Goal: Task Accomplishment & Management: Complete application form

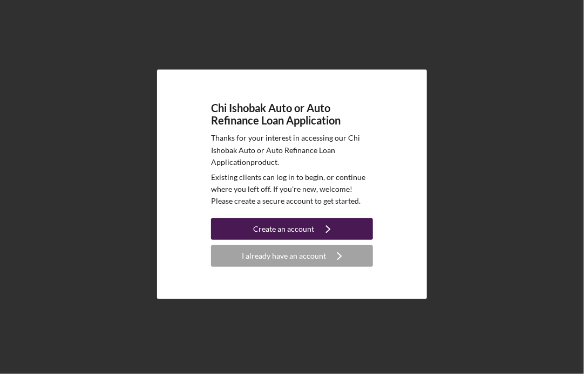
click at [255, 233] on button "Create an account Icon/Navigate" at bounding box center [292, 229] width 162 height 22
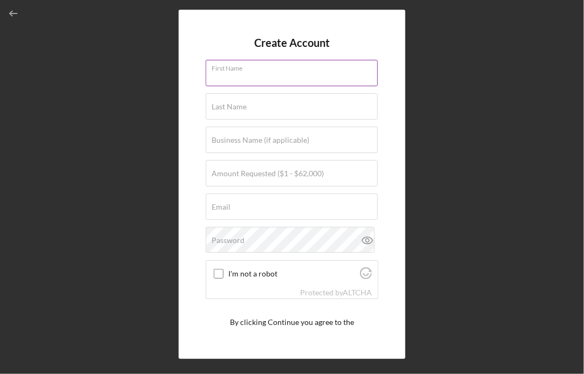
click at [269, 67] on div "First Name" at bounding box center [292, 73] width 173 height 27
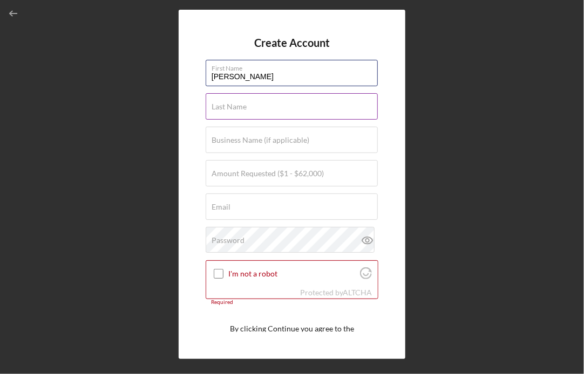
type input "[PERSON_NAME]"
click at [271, 108] on input "Last Name" at bounding box center [292, 106] width 172 height 26
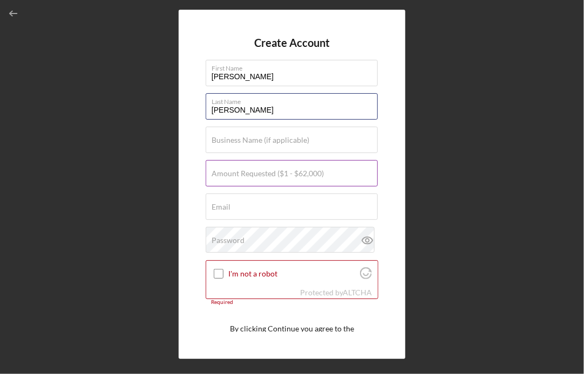
type input "[PERSON_NAME]"
click at [272, 169] on label "Amount Requested ($1 - $62,000)" at bounding box center [267, 173] width 112 height 9
click at [272, 169] on input "Amount Requested ($1 - $62,000)" at bounding box center [292, 173] width 172 height 26
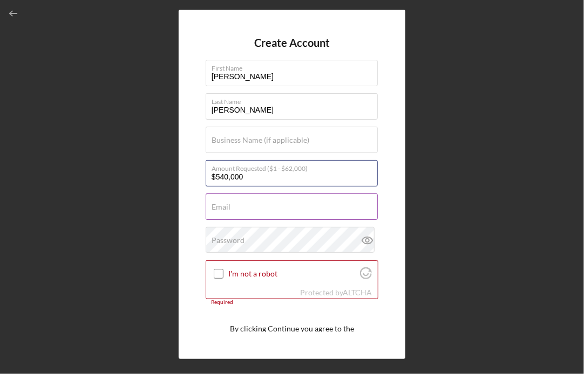
type input "$540,000"
click at [248, 202] on div "Email Required" at bounding box center [292, 207] width 173 height 27
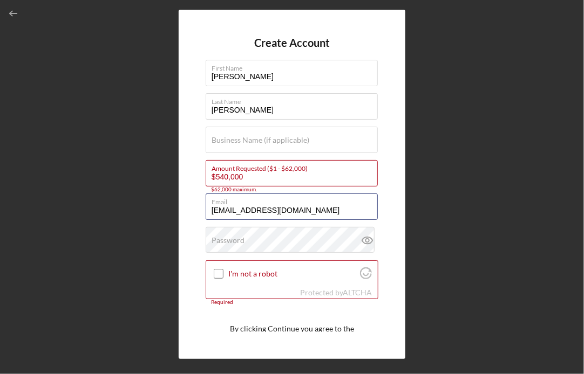
type input "Misrininger@gmail.com"
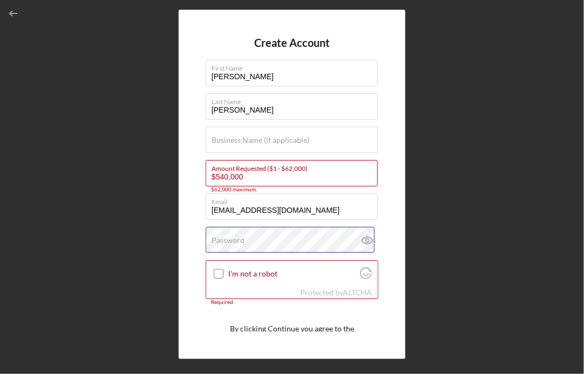
click at [255, 240] on div "Password" at bounding box center [292, 240] width 173 height 27
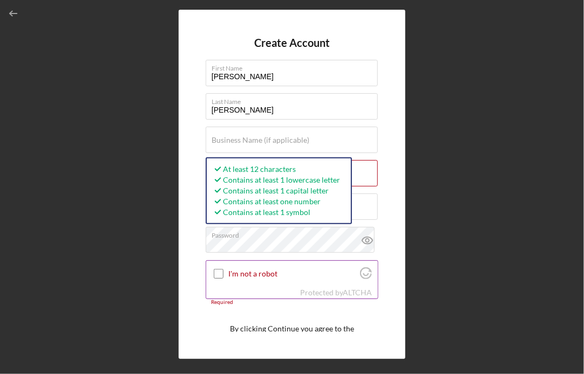
click at [214, 275] on input "I'm not a robot" at bounding box center [219, 274] width 10 height 10
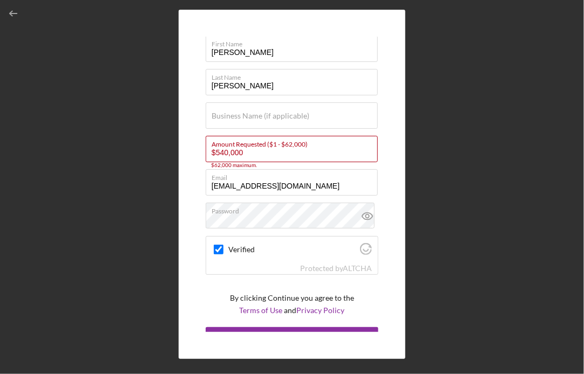
scroll to position [41, 0]
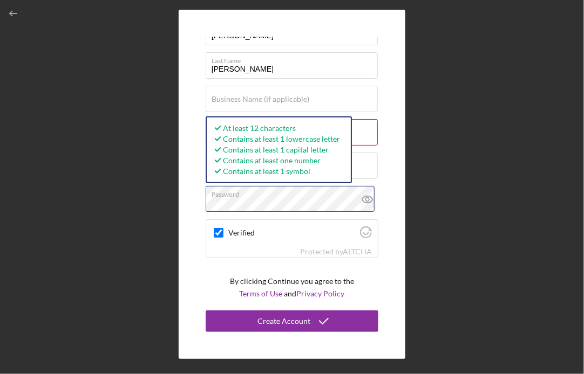
click at [194, 205] on div "Create Account First Name Melissa Last Name Rininger Business Name (if applicab…" at bounding box center [292, 184] width 227 height 349
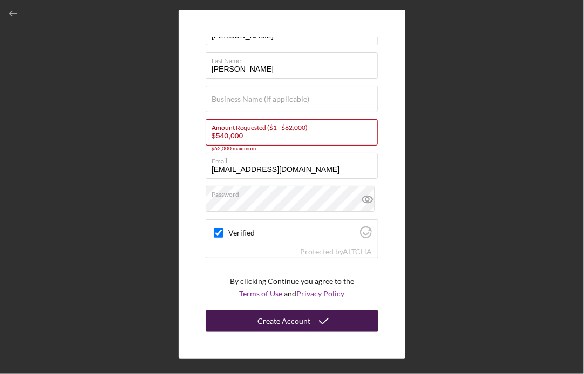
click at [276, 319] on div "Create Account" at bounding box center [283, 322] width 53 height 22
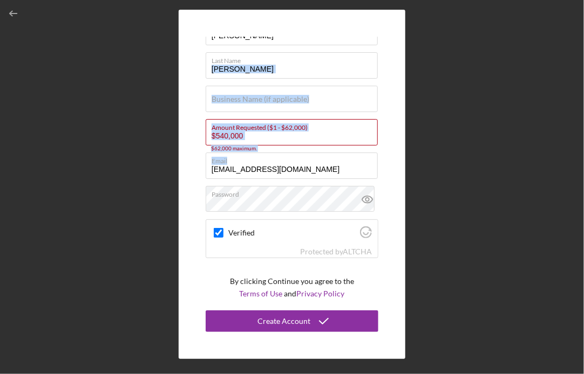
drag, startPoint x: 378, startPoint y: 165, endPoint x: 385, endPoint y: 68, distance: 96.8
click at [385, 68] on div "Create Account First Name Melissa Last Name Rininger Business Name (if applicab…" at bounding box center [292, 184] width 227 height 349
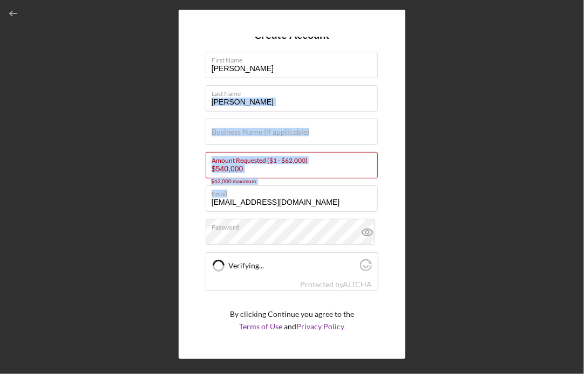
scroll to position [9, 0]
checkbox input "true"
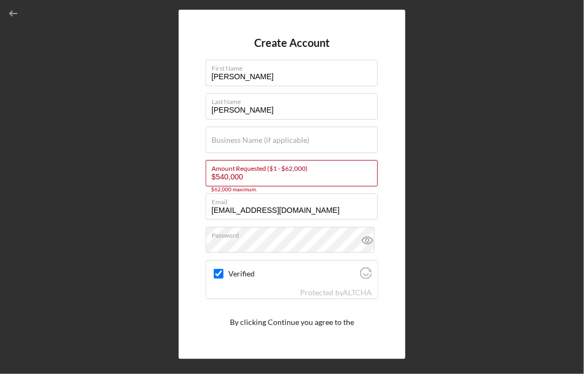
click at [120, 257] on div "Create Account First Name Melissa Last Name Rininger Business Name (if applicab…" at bounding box center [291, 184] width 573 height 369
click at [253, 182] on input "$540,000" at bounding box center [292, 173] width 172 height 26
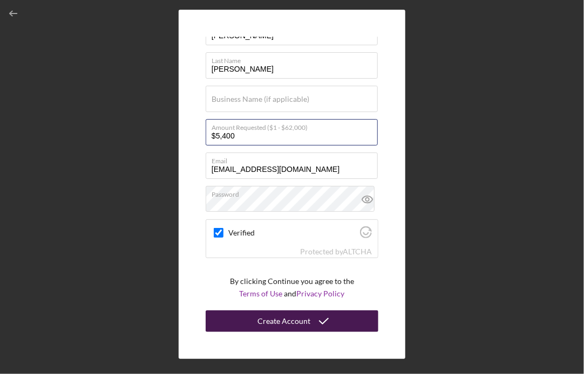
type input "$5,400"
click at [300, 320] on div "Create Account" at bounding box center [283, 322] width 53 height 22
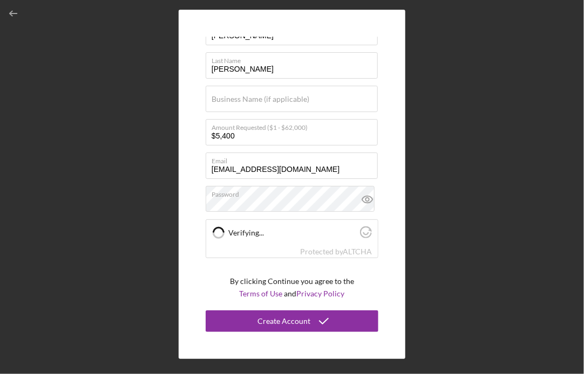
checkbox input "true"
click at [542, 74] on div "Create Account First Name Melissa Last Name Rininger Business Name (if applicab…" at bounding box center [291, 184] width 573 height 369
click at [374, 370] on div "Create Account First Name Melissa Last Name Rininger Business Name (if applicab…" at bounding box center [292, 187] width 584 height 374
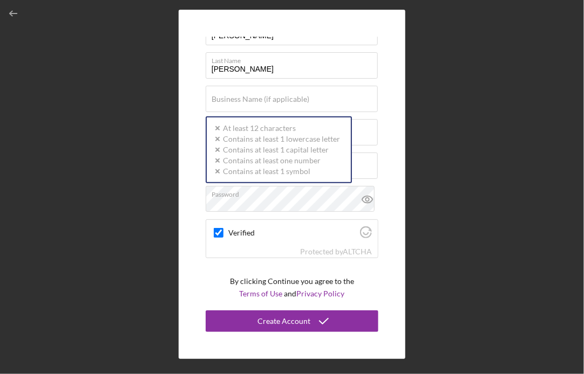
click at [426, 113] on div "Create Account First Name Melissa Last Name Rininger Business Name (if applicab…" at bounding box center [291, 184] width 573 height 369
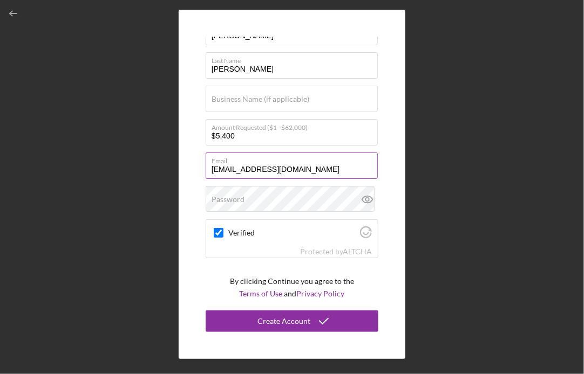
click at [312, 174] on input "Misrininger@gmail.com" at bounding box center [292, 166] width 172 height 26
drag, startPoint x: 312, startPoint y: 174, endPoint x: 171, endPoint y: 163, distance: 141.8
click at [171, 163] on div "Create Account First Name Melissa Last Name Rininger Business Name (if applicab…" at bounding box center [291, 184] width 573 height 369
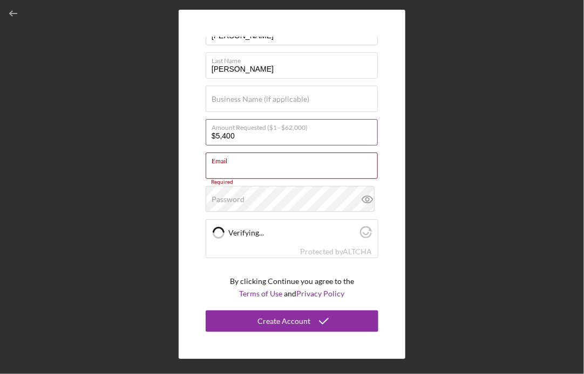
checkbox input "true"
drag, startPoint x: 235, startPoint y: 139, endPoint x: 205, endPoint y: 134, distance: 30.0
click at [206, 134] on input "$5,400" at bounding box center [292, 132] width 172 height 26
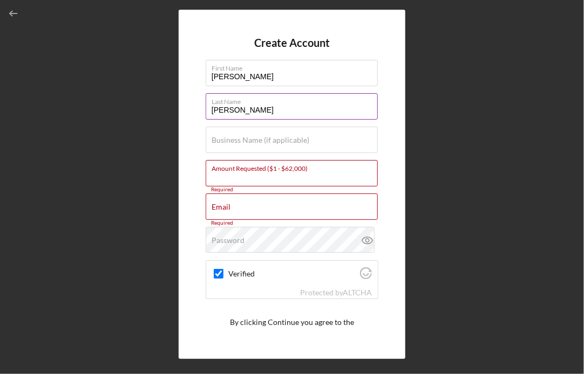
click at [298, 106] on input "[PERSON_NAME]" at bounding box center [292, 106] width 172 height 26
type input "R"
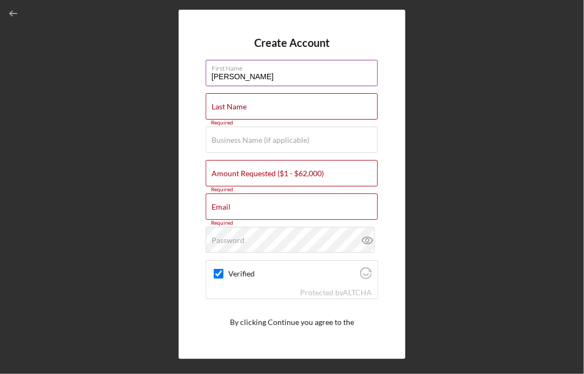
click at [271, 70] on label "First Name" at bounding box center [294, 66] width 166 height 12
click at [271, 70] on input "[PERSON_NAME]" at bounding box center [292, 73] width 172 height 26
type input "M"
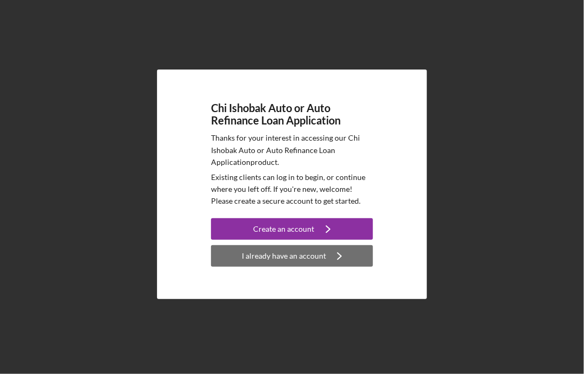
click at [285, 255] on div "I already have an account" at bounding box center [284, 256] width 84 height 22
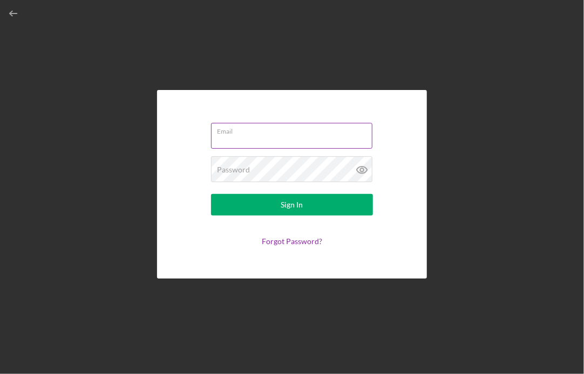
click at [283, 135] on input "Email" at bounding box center [291, 136] width 161 height 26
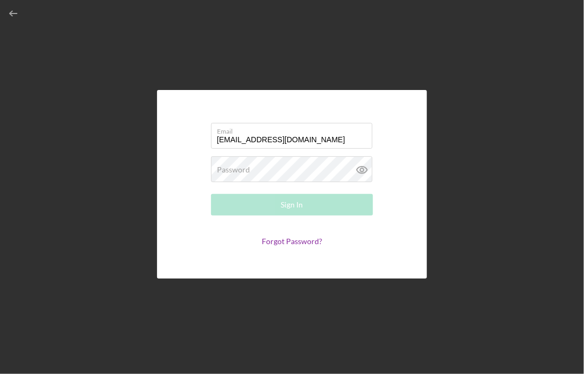
type input "[EMAIL_ADDRESS][DOMAIN_NAME]"
click at [300, 246] on div "Forgot Password?" at bounding box center [292, 241] width 162 height 9
click at [302, 240] on link "Forgot Password?" at bounding box center [292, 241] width 60 height 9
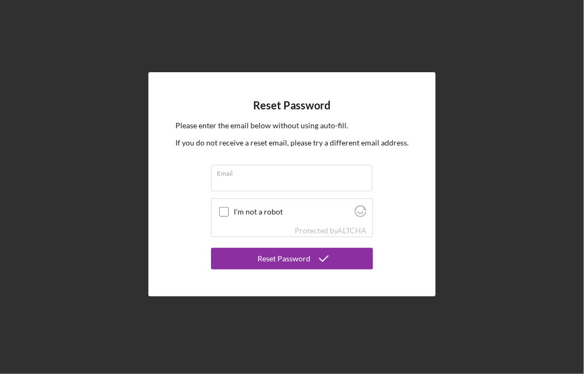
type input "M"
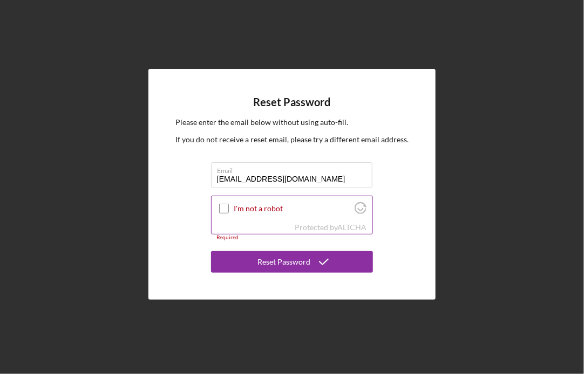
type input "[EMAIL_ADDRESS][DOMAIN_NAME]"
click at [224, 209] on input "I'm not a robot" at bounding box center [224, 209] width 10 height 10
checkbox input "true"
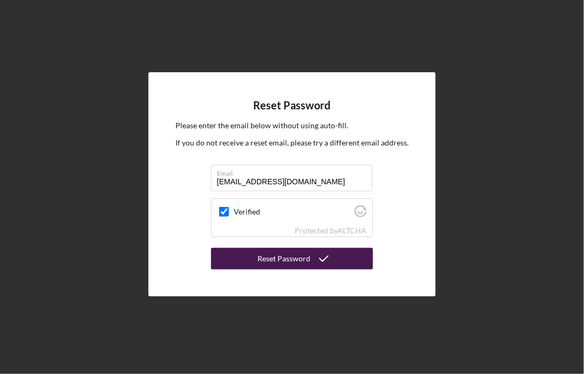
click at [270, 266] on div "Reset Password" at bounding box center [283, 259] width 53 height 22
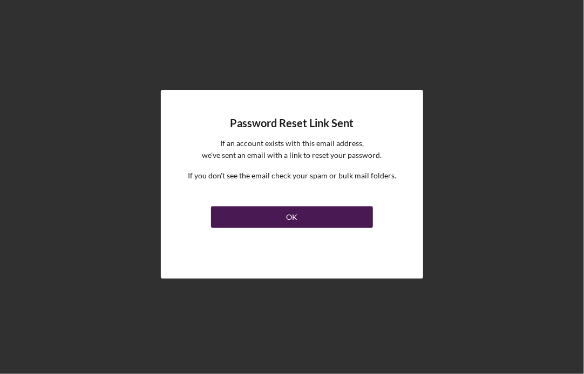
click at [286, 214] on div "OK" at bounding box center [291, 218] width 11 height 22
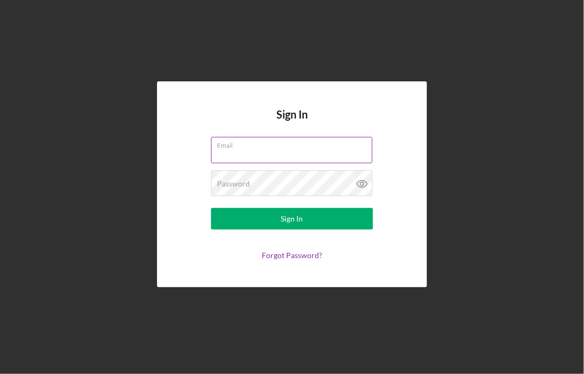
click at [280, 163] on div "Email" at bounding box center [292, 150] width 162 height 27
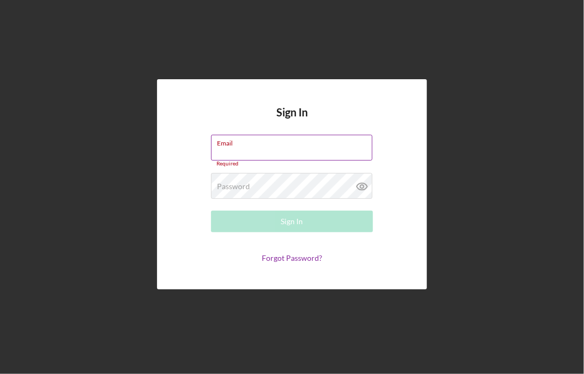
click at [285, 156] on input "Email" at bounding box center [291, 148] width 161 height 26
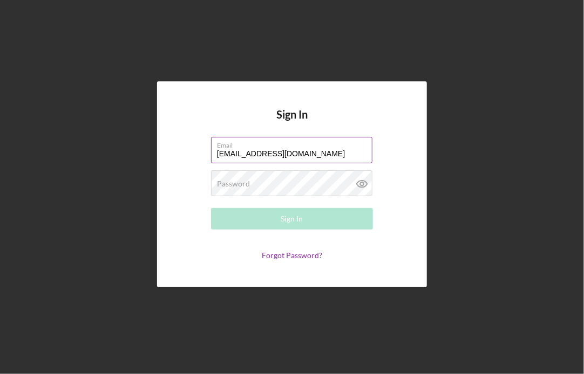
type input "[EMAIL_ADDRESS][DOMAIN_NAME]"
click at [281, 179] on div "Password Required" at bounding box center [292, 183] width 162 height 27
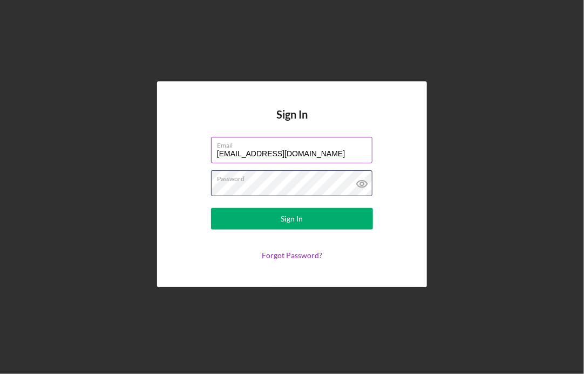
click at [211, 208] on button "Sign In" at bounding box center [292, 219] width 162 height 22
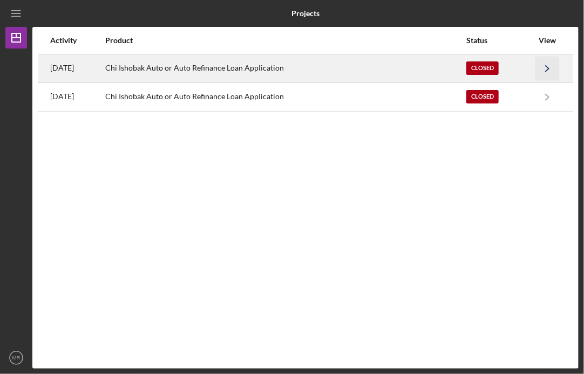
click at [551, 67] on icon "Icon/Navigate" at bounding box center [547, 68] width 24 height 24
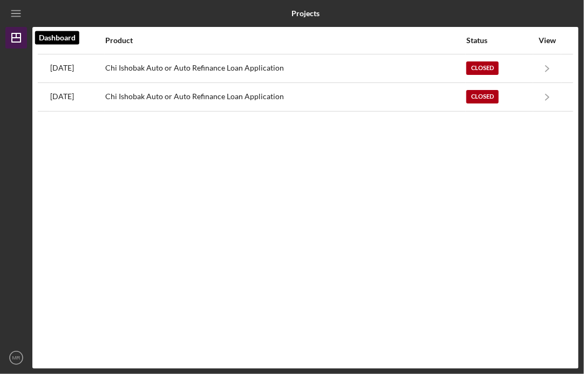
click at [15, 36] on icon "Icon/Dashboard" at bounding box center [16, 37] width 27 height 27
click at [17, 18] on icon "Icon/Menu" at bounding box center [16, 14] width 24 height 24
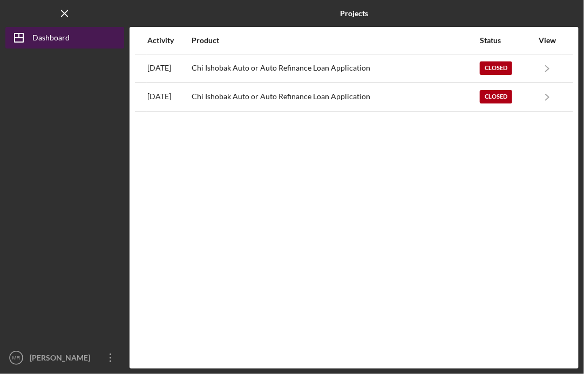
click at [19, 40] on icon "Icon/Dashboard" at bounding box center [18, 37] width 27 height 27
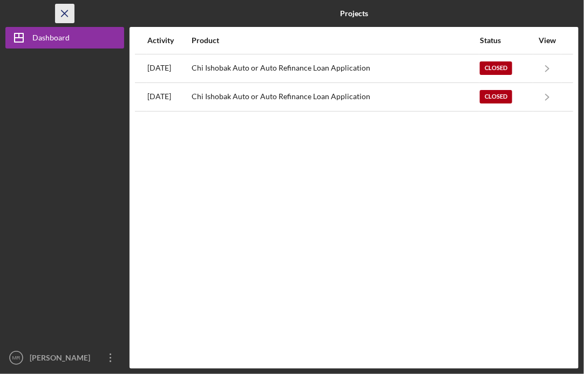
click at [67, 6] on icon "Icon/Menu Close" at bounding box center [65, 14] width 24 height 24
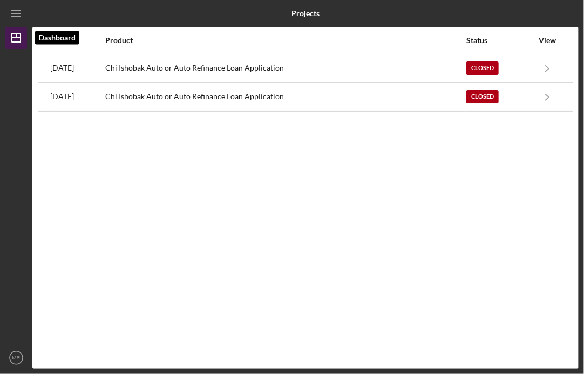
click at [19, 39] on icon "Icon/Dashboard" at bounding box center [16, 37] width 27 height 27
click at [15, 39] on icon "Icon/Dashboard" at bounding box center [16, 37] width 27 height 27
click at [16, 17] on icon "Icon/Menu" at bounding box center [16, 14] width 24 height 24
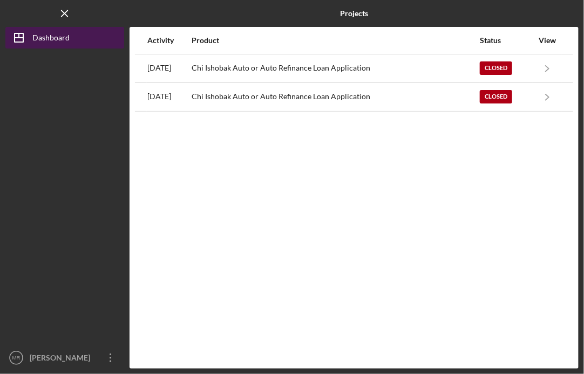
click at [45, 35] on div "Dashboard" at bounding box center [50, 39] width 37 height 24
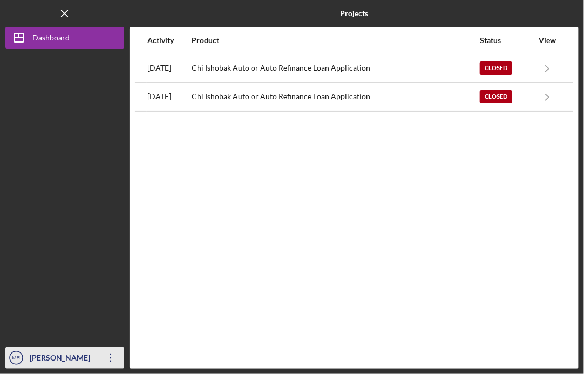
click at [58, 359] on div "[PERSON_NAME]" at bounding box center [62, 359] width 70 height 24
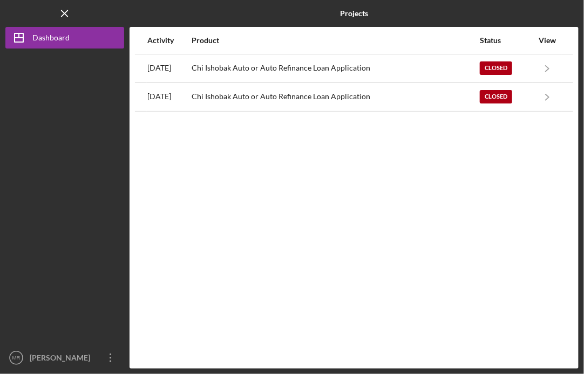
click at [91, 200] on div at bounding box center [64, 198] width 119 height 299
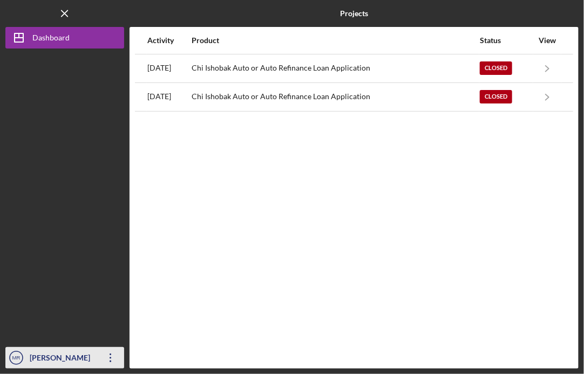
click at [108, 357] on icon "Icon/Overflow" at bounding box center [110, 358] width 27 height 27
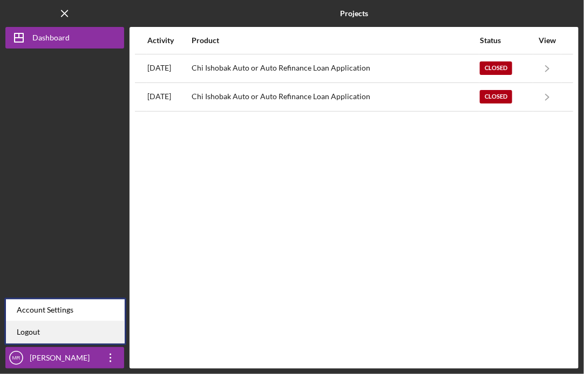
click at [56, 330] on link "Logout" at bounding box center [65, 333] width 119 height 22
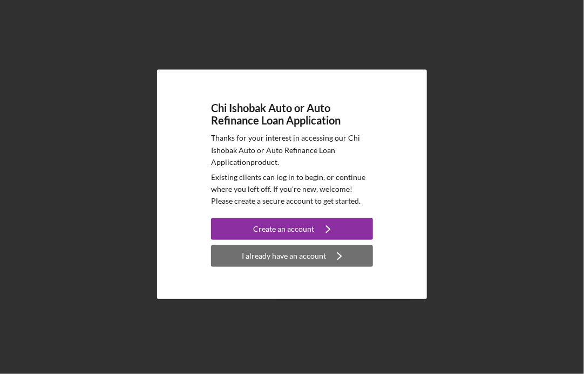
click at [287, 251] on div "I already have an account" at bounding box center [284, 256] width 84 height 22
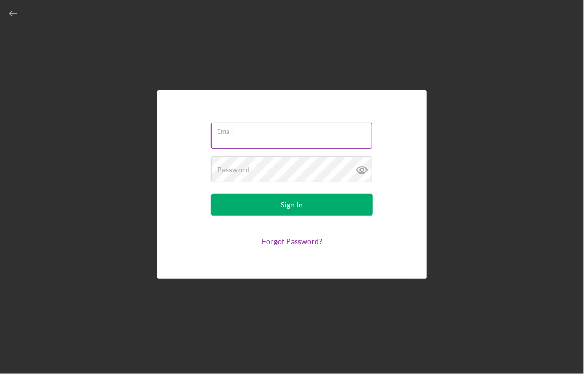
click at [291, 137] on input "Email" at bounding box center [291, 136] width 161 height 26
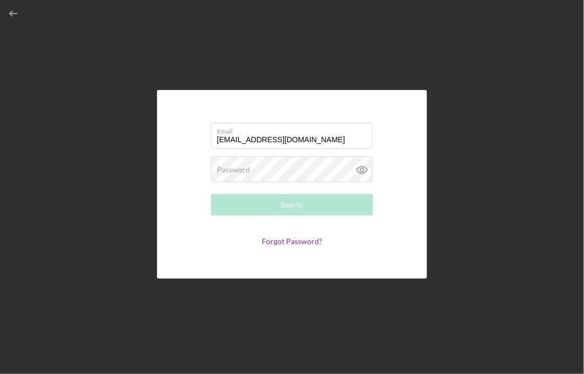
type input "[EMAIL_ADDRESS][DOMAIN_NAME]"
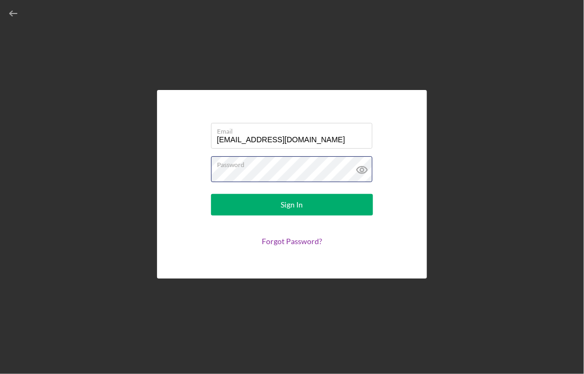
click at [211, 194] on button "Sign In" at bounding box center [292, 205] width 162 height 22
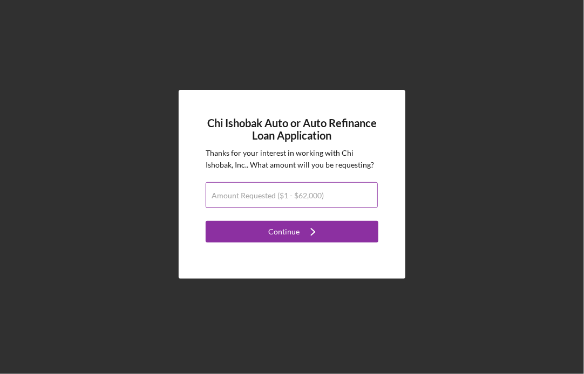
click at [273, 193] on label "Amount Requested ($1 - $62,000)" at bounding box center [267, 196] width 112 height 9
click at [273, 193] on input "Amount Requested ($1 - $62,000)" at bounding box center [292, 195] width 172 height 26
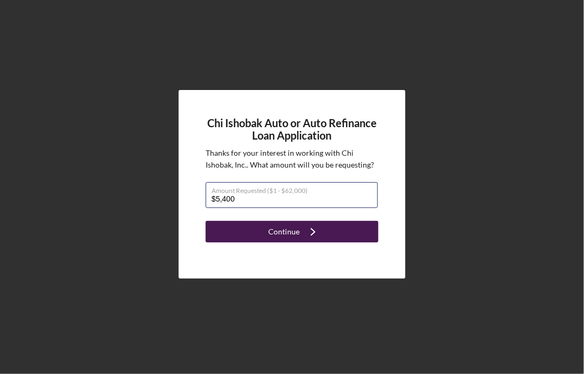
type input "$5,400"
click at [270, 226] on div "Continue" at bounding box center [283, 232] width 31 height 22
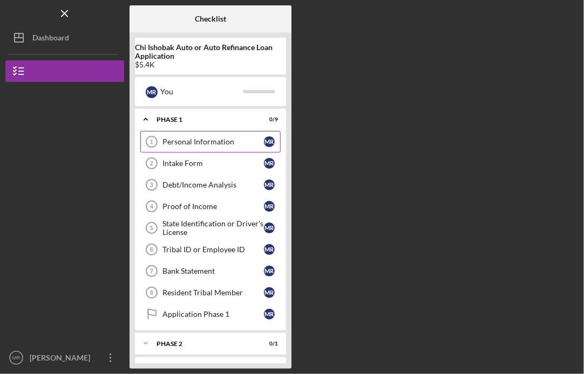
click at [205, 140] on div "Personal Information" at bounding box center [212, 142] width 101 height 9
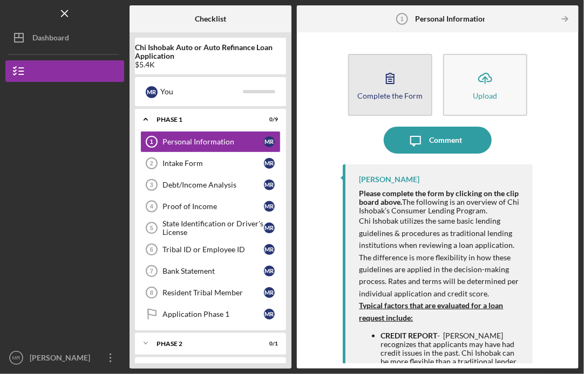
click at [395, 98] on div "Complete the Form" at bounding box center [390, 96] width 65 height 8
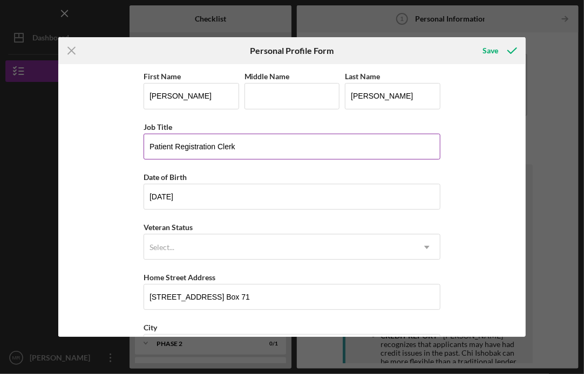
click at [256, 147] on input "Patient Registration Clerk" at bounding box center [291, 147] width 297 height 26
drag, startPoint x: 256, startPoint y: 147, endPoint x: 134, endPoint y: 146, distance: 121.9
click at [134, 146] on div "First Name [PERSON_NAME] Middle Name Last Name [PERSON_NAME] Job Title Patient …" at bounding box center [291, 200] width 467 height 272
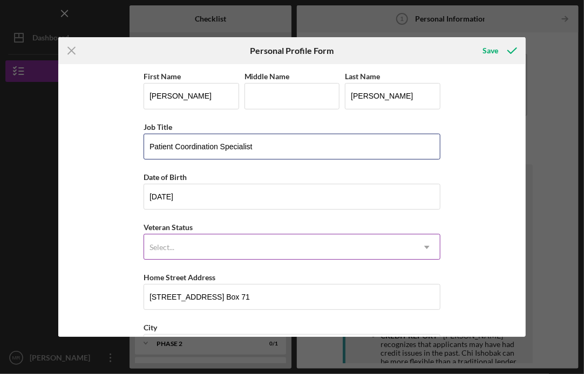
type input "Patient Coordination Specialist"
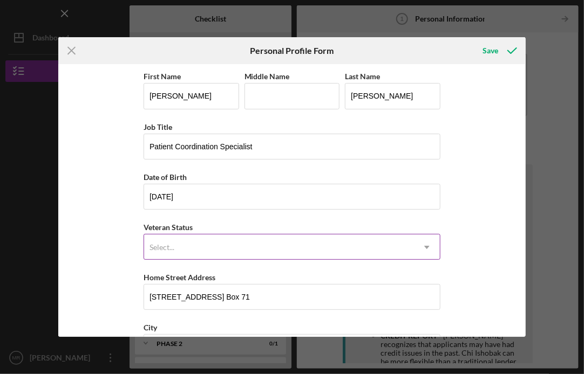
click at [427, 249] on icon "Icon/Dropdown Arrow" at bounding box center [427, 248] width 26 height 26
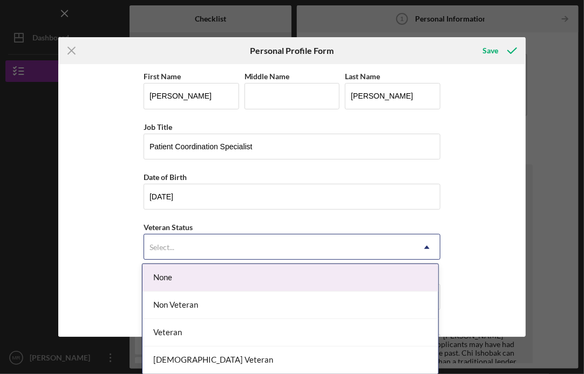
click at [281, 269] on div "None" at bounding box center [290, 278] width 296 height 28
click at [425, 248] on icon "Icon/Dropdown Arrow" at bounding box center [427, 248] width 26 height 26
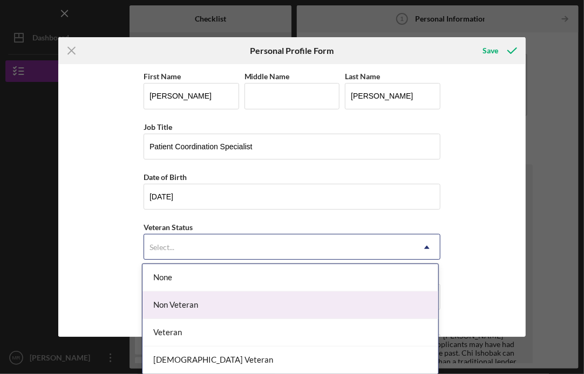
click at [334, 302] on div "Non Veteran" at bounding box center [290, 306] width 296 height 28
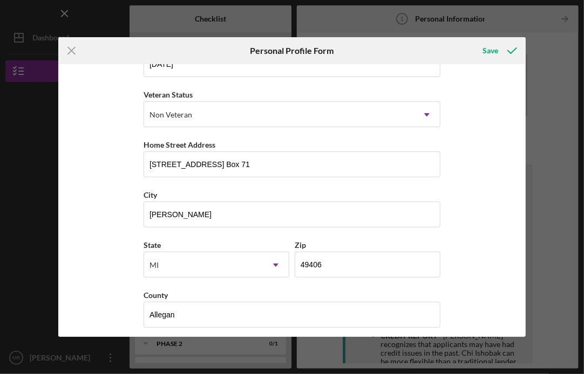
scroll to position [138, 0]
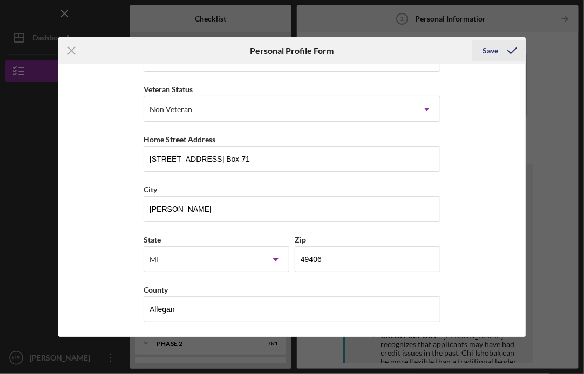
click at [500, 51] on icon "submit" at bounding box center [511, 50] width 27 height 27
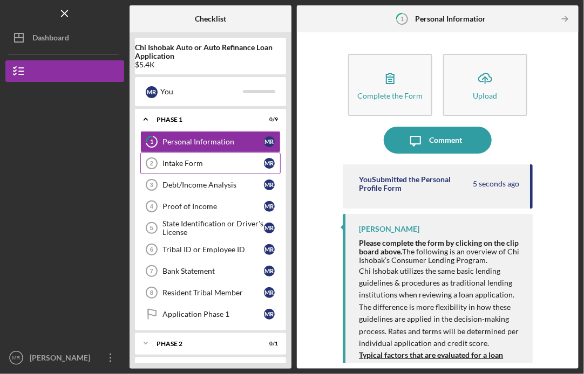
click at [209, 162] on div "Intake Form" at bounding box center [212, 163] width 101 height 9
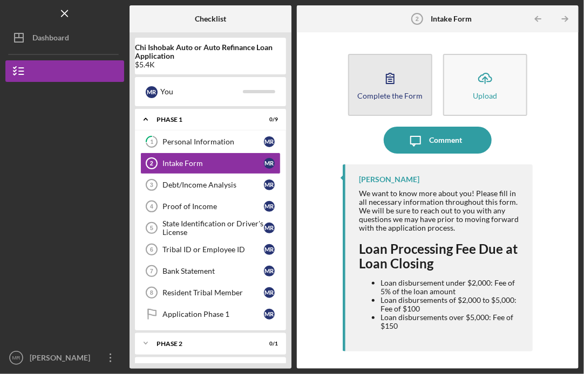
click at [384, 85] on icon "button" at bounding box center [390, 78] width 27 height 27
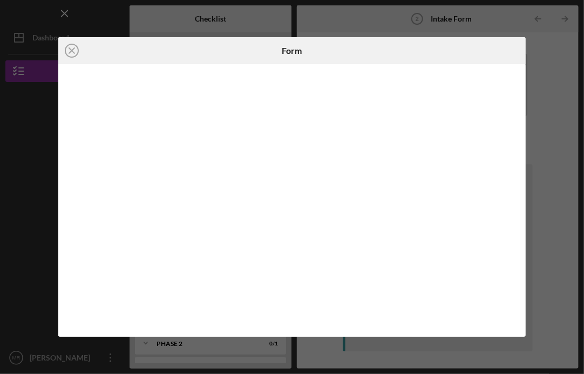
click at [537, 81] on div "Icon/Close Form" at bounding box center [292, 187] width 584 height 374
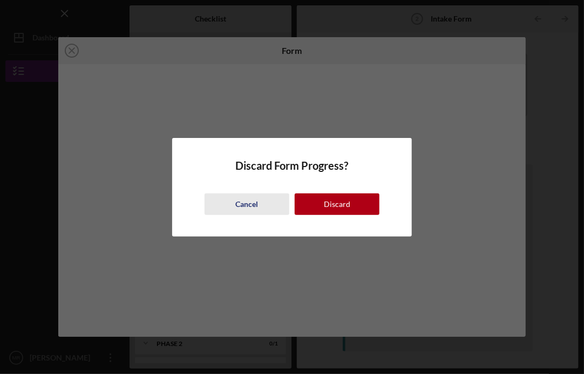
click at [259, 203] on button "Cancel" at bounding box center [246, 205] width 85 height 22
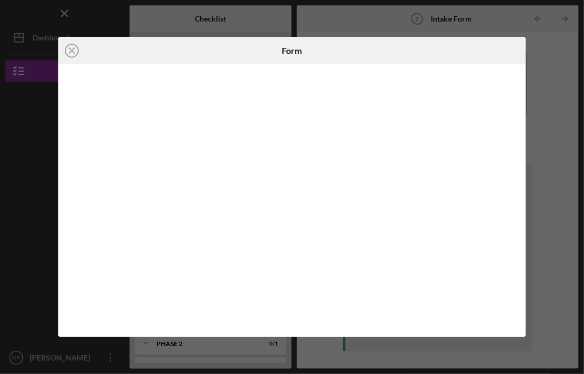
click at [538, 216] on div "Icon/Close Form" at bounding box center [292, 187] width 584 height 374
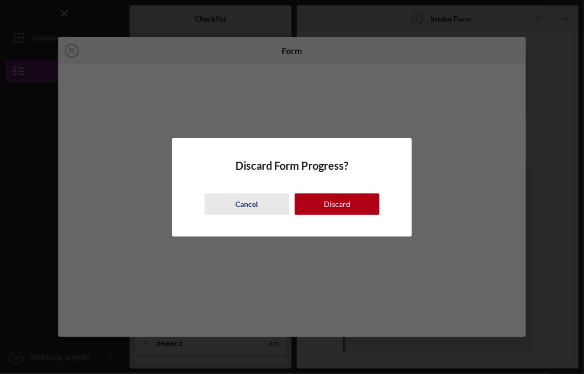
click at [254, 202] on div "Cancel" at bounding box center [246, 205] width 23 height 22
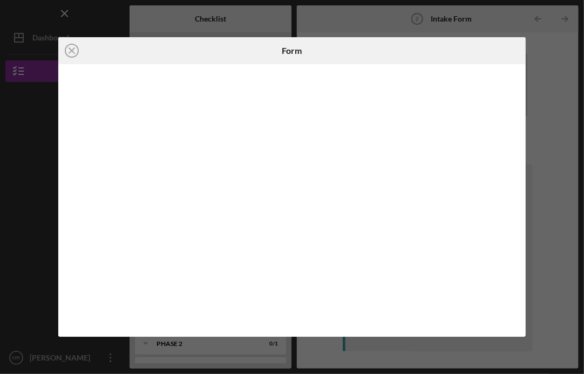
click at [42, 360] on div "Icon/Close Form" at bounding box center [292, 187] width 584 height 374
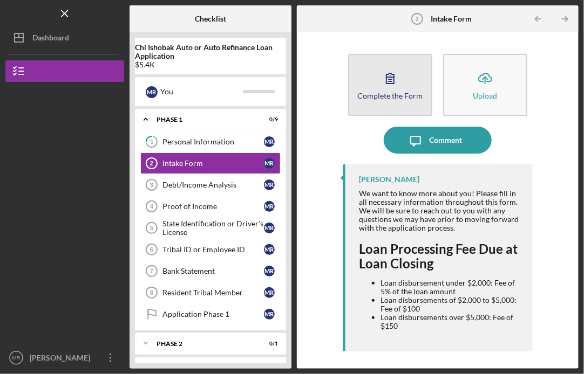
click at [390, 88] on icon "button" at bounding box center [390, 78] width 27 height 27
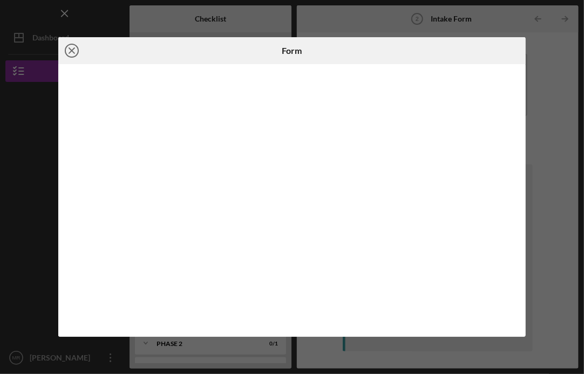
click at [78, 50] on circle at bounding box center [71, 50] width 13 height 13
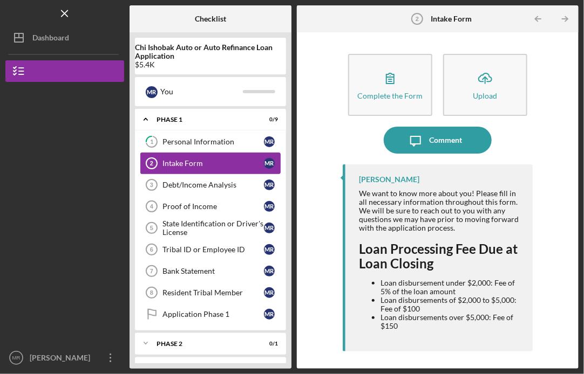
click at [216, 170] on link "Intake Form 2 Intake Form M R" at bounding box center [210, 164] width 140 height 22
click at [241, 164] on div "Intake Form" at bounding box center [212, 163] width 101 height 9
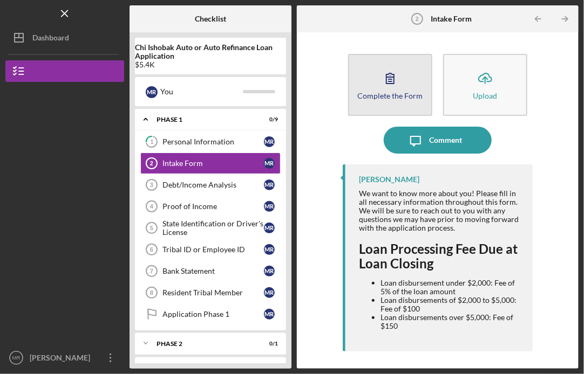
click at [392, 100] on button "Complete the Form Form" at bounding box center [390, 85] width 84 height 62
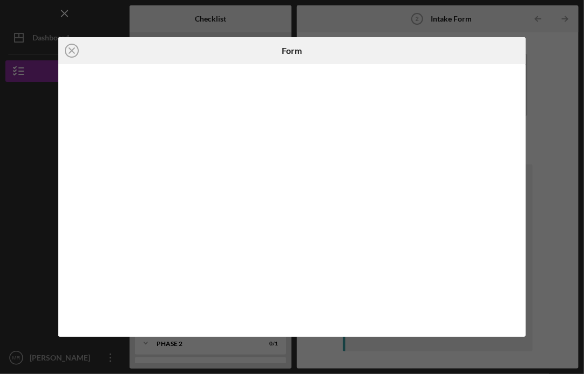
click at [512, 326] on iframe at bounding box center [292, 200] width 447 height 251
click at [69, 50] on icon "Icon/Close" at bounding box center [71, 50] width 27 height 27
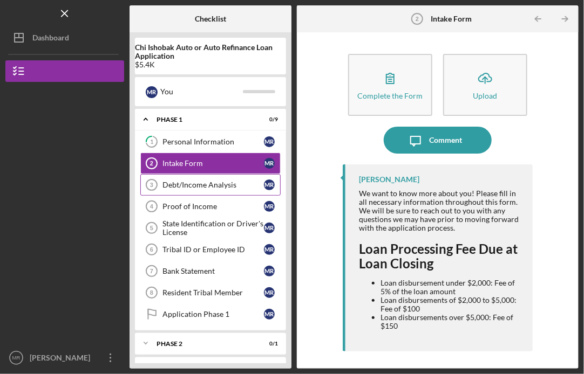
click at [222, 185] on div "Debt/Income Analysis" at bounding box center [212, 185] width 101 height 9
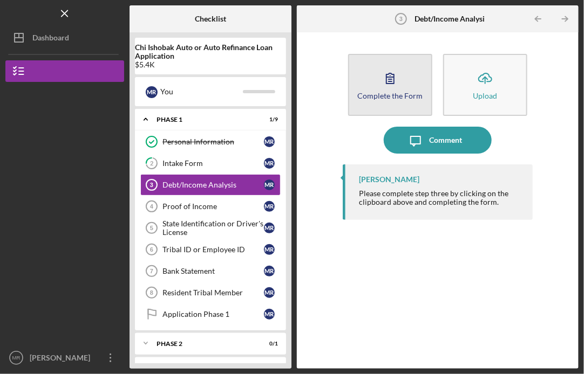
click at [394, 90] on icon "button" at bounding box center [390, 78] width 27 height 27
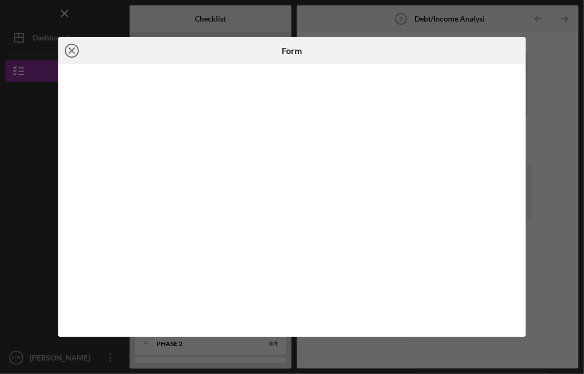
click at [71, 47] on icon "Icon/Close" at bounding box center [71, 50] width 27 height 27
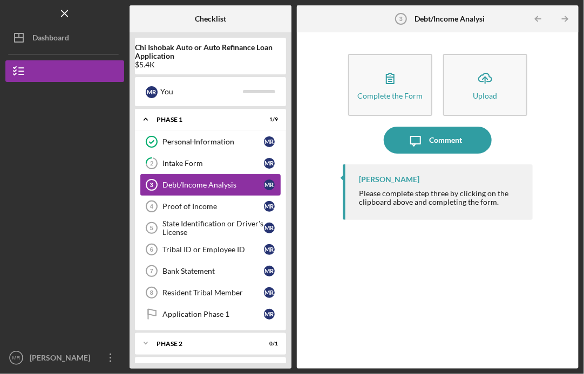
click at [217, 189] on link "Debt/Income Analysis 3 Debt/Income Analysis M R" at bounding box center [210, 185] width 140 height 22
click at [186, 160] on div "Intake Form" at bounding box center [212, 163] width 101 height 9
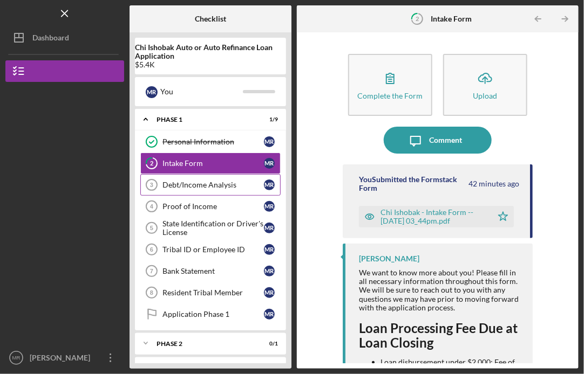
click at [222, 182] on div "Debt/Income Analysis" at bounding box center [212, 185] width 101 height 9
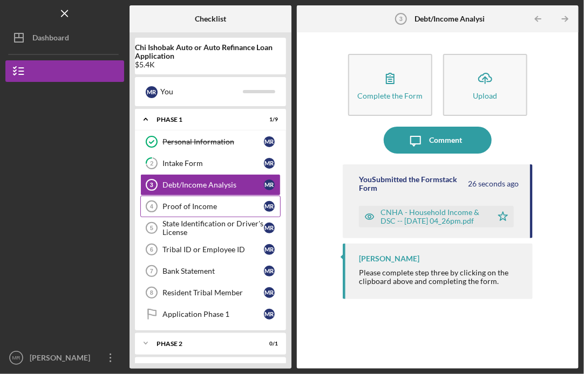
click at [218, 206] on div "Proof of Income" at bounding box center [212, 206] width 101 height 9
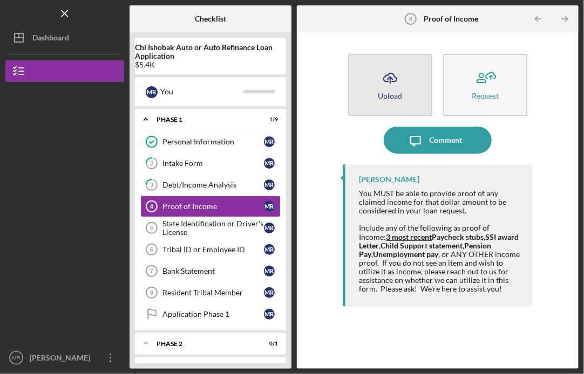
click at [401, 92] on div "Upload" at bounding box center [390, 96] width 24 height 8
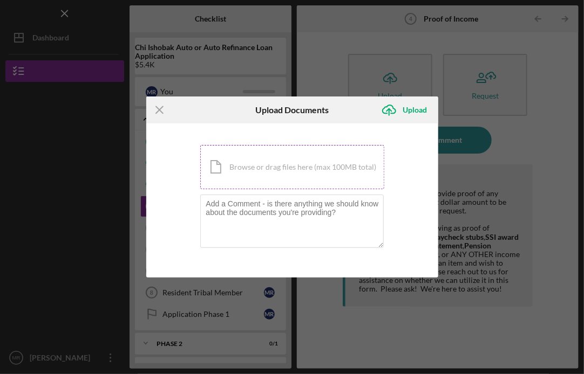
click at [236, 166] on div "Icon/Document Browse or drag files here (max 100MB total) Tap to choose files o…" at bounding box center [292, 167] width 184 height 44
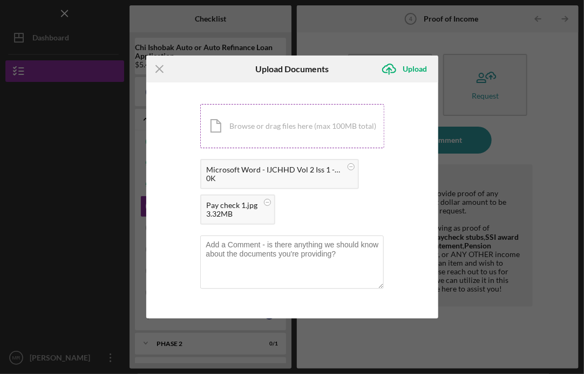
click at [246, 133] on div "Icon/Document Browse or drag files here (max 100MB total) Tap to choose files o…" at bounding box center [292, 126] width 184 height 44
click at [227, 263] on textarea at bounding box center [291, 262] width 183 height 53
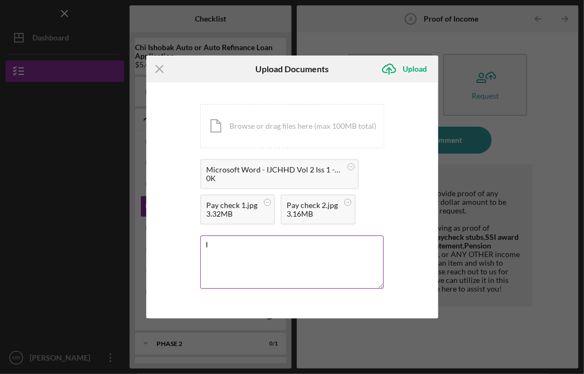
type textarea "I"
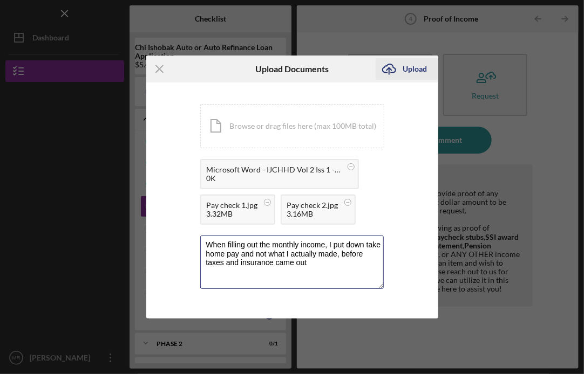
type textarea "When filling out the monthly income, I put down take home pay and not what I ac…"
click at [405, 75] on div "Upload" at bounding box center [414, 69] width 24 height 22
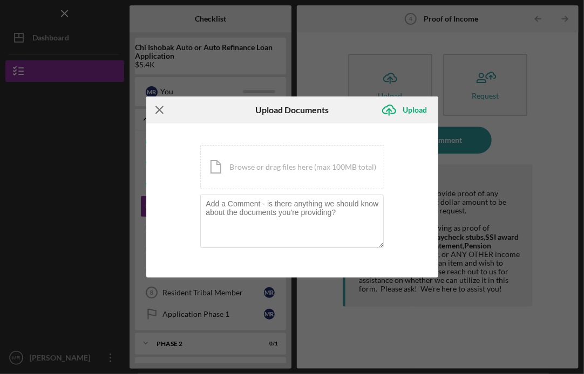
click at [156, 108] on icon "Icon/Menu Close" at bounding box center [159, 110] width 27 height 27
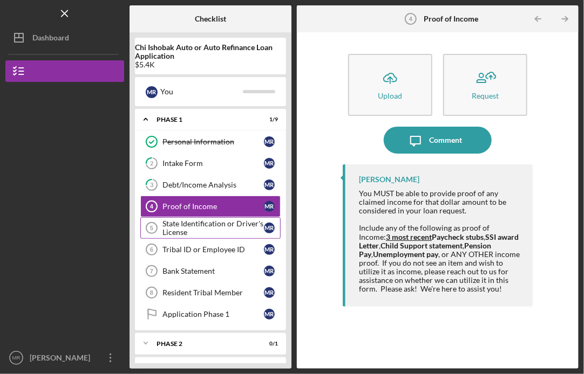
click at [218, 229] on div "State Identification or Driver's License" at bounding box center [212, 228] width 101 height 17
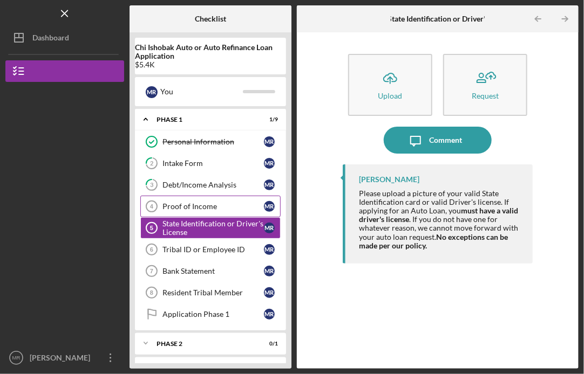
click at [218, 206] on div "Proof of Income" at bounding box center [212, 206] width 101 height 9
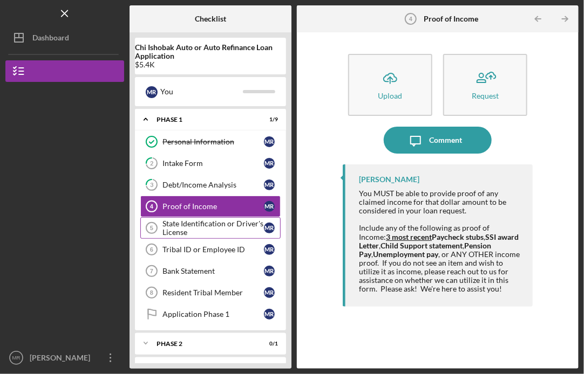
click at [229, 225] on div "State Identification or Driver's License" at bounding box center [212, 228] width 101 height 17
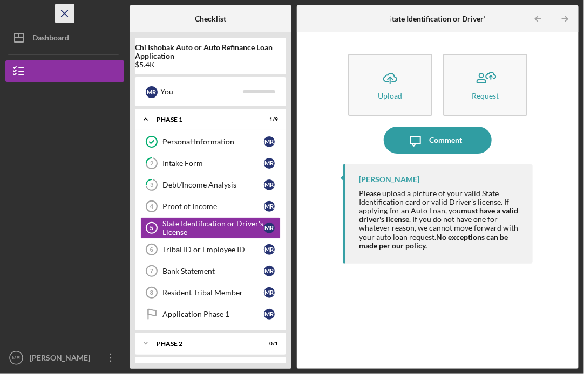
click at [66, 13] on icon "Icon/Menu Close" at bounding box center [65, 14] width 24 height 24
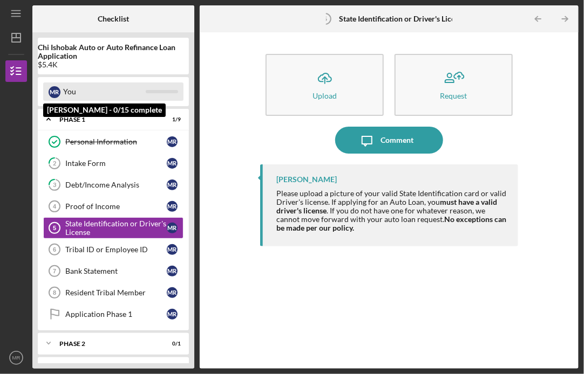
click at [95, 85] on div "You" at bounding box center [104, 92] width 83 height 18
click at [69, 90] on div "You" at bounding box center [104, 92] width 83 height 18
